Goal: Task Accomplishment & Management: Use online tool/utility

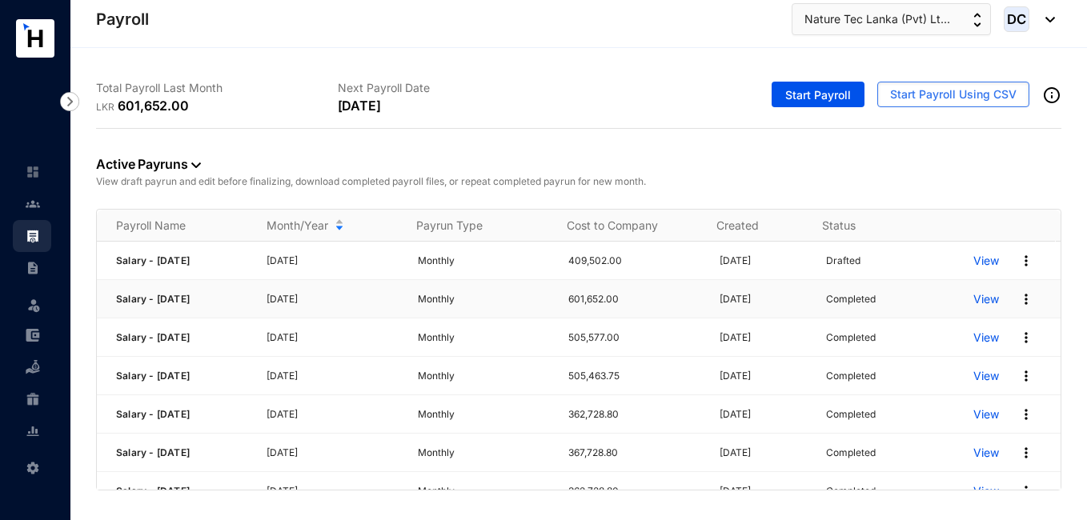
click at [980, 293] on p "View" at bounding box center [986, 299] width 26 height 16
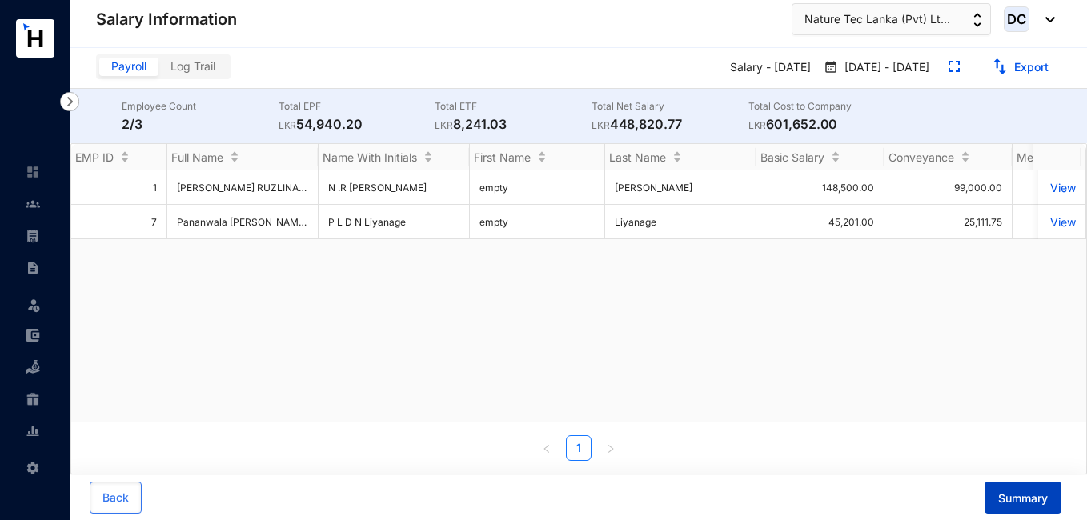
click at [1017, 495] on span "Summary" at bounding box center [1023, 499] width 50 height 16
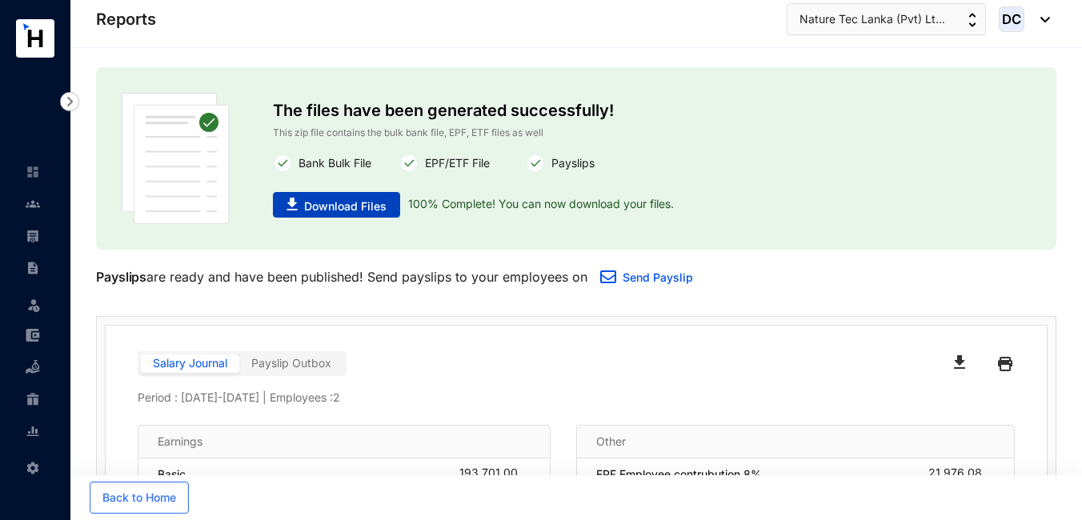
click at [332, 202] on span "Download Files" at bounding box center [345, 207] width 82 height 16
click at [937, 23] on span "Nature Tec Lanka (Pvt) Lt..." at bounding box center [873, 19] width 146 height 18
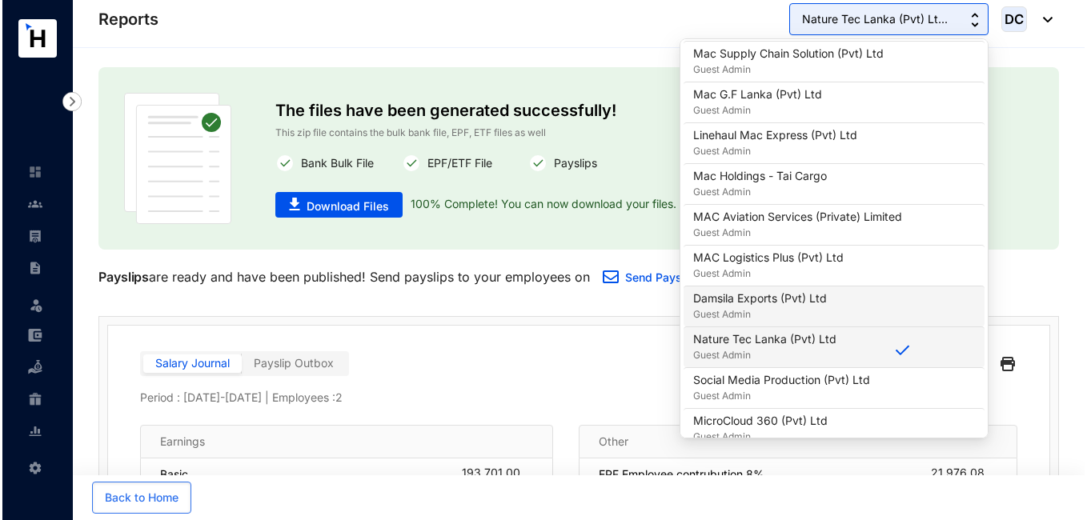
scroll to position [320, 0]
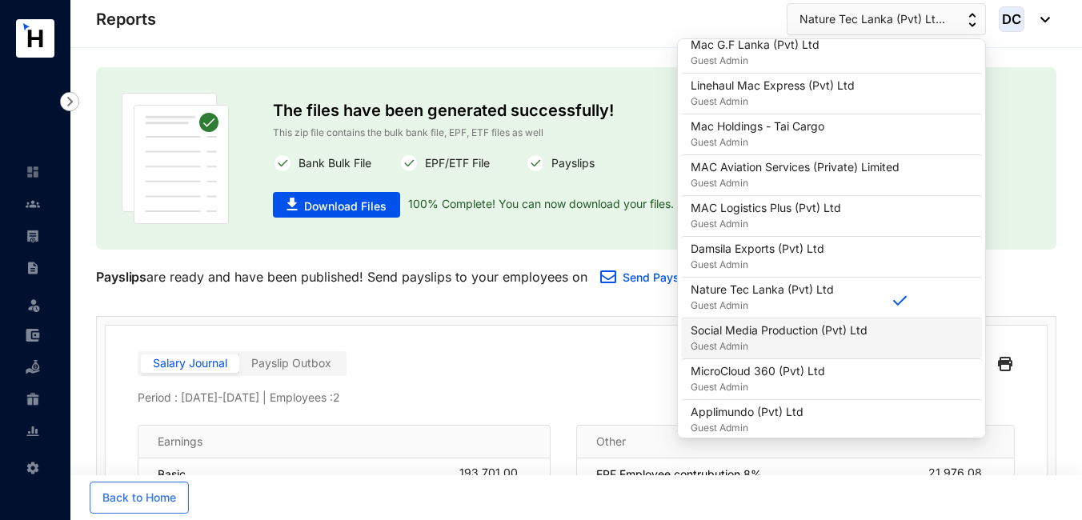
click at [784, 332] on p "Social Media Production (Pvt) Ltd" at bounding box center [779, 331] width 177 height 16
